Goal: Information Seeking & Learning: Learn about a topic

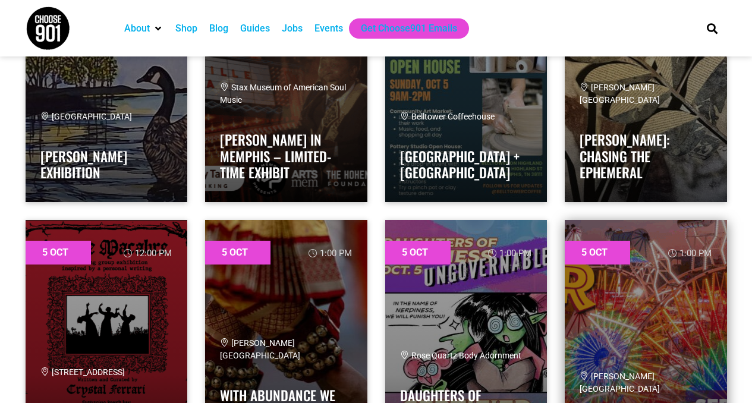
scroll to position [774, 0]
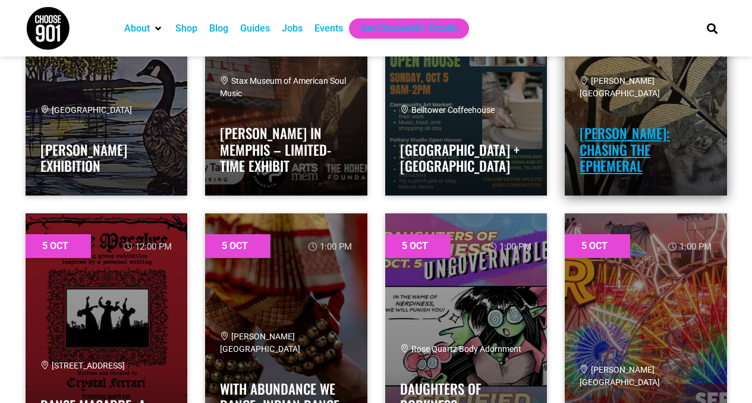
click at [631, 152] on link "[PERSON_NAME]: Chasing the Ephemeral" at bounding box center [625, 149] width 90 height 53
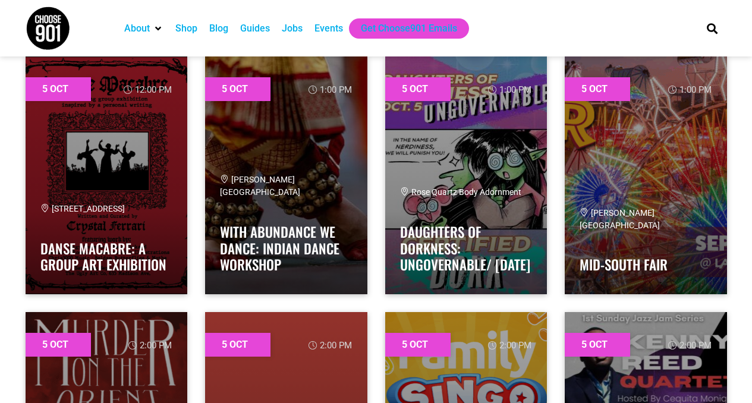
scroll to position [936, 0]
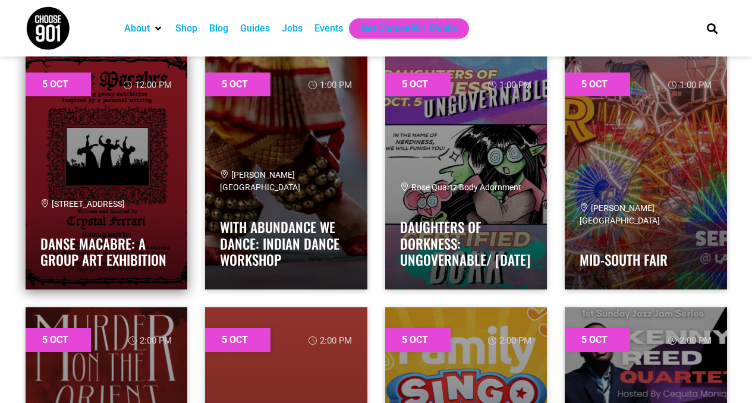
click at [94, 239] on h4 "Danse Macabre: A Group Art Exhibition" at bounding box center [106, 249] width 133 height 40
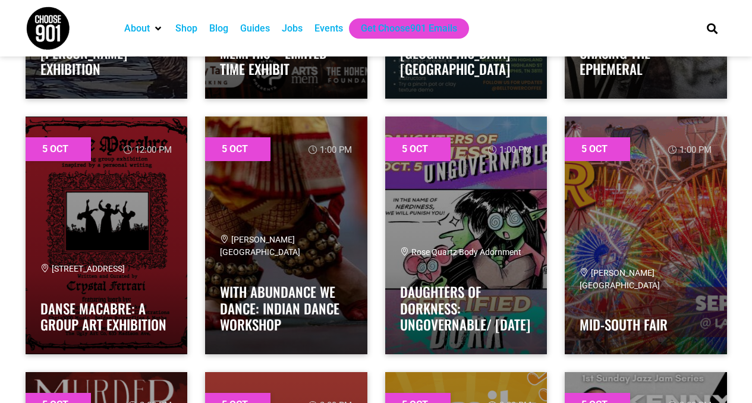
scroll to position [880, 0]
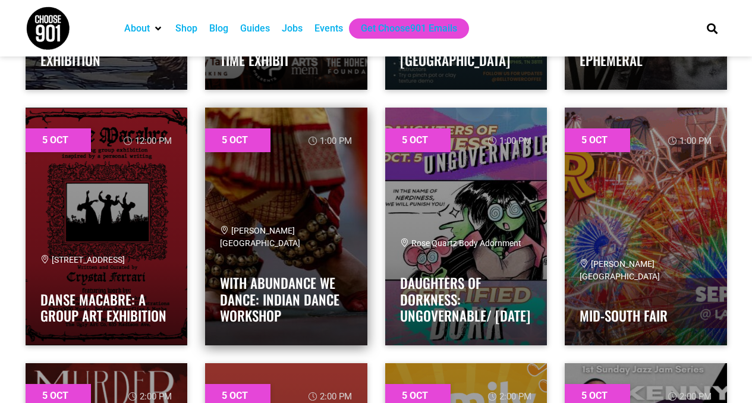
click at [240, 196] on link at bounding box center [286, 227] width 162 height 238
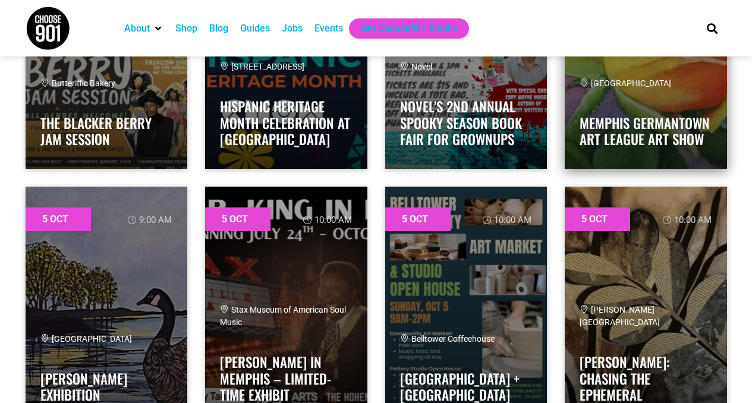
scroll to position [442, 0]
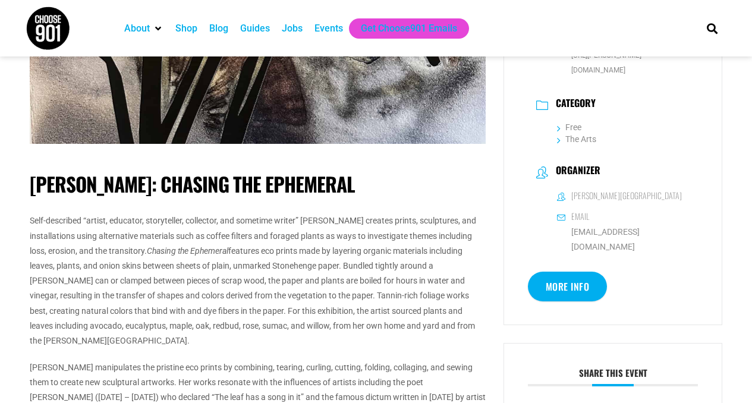
scroll to position [384, 0]
